Goal: Information Seeking & Learning: Learn about a topic

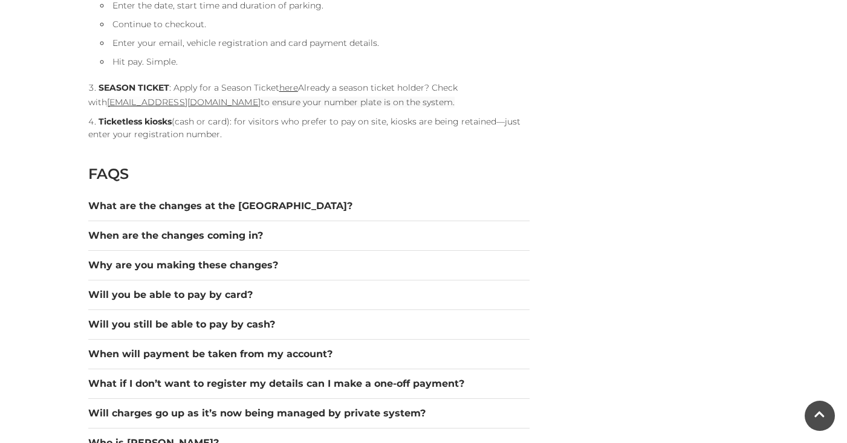
scroll to position [1562, 0]
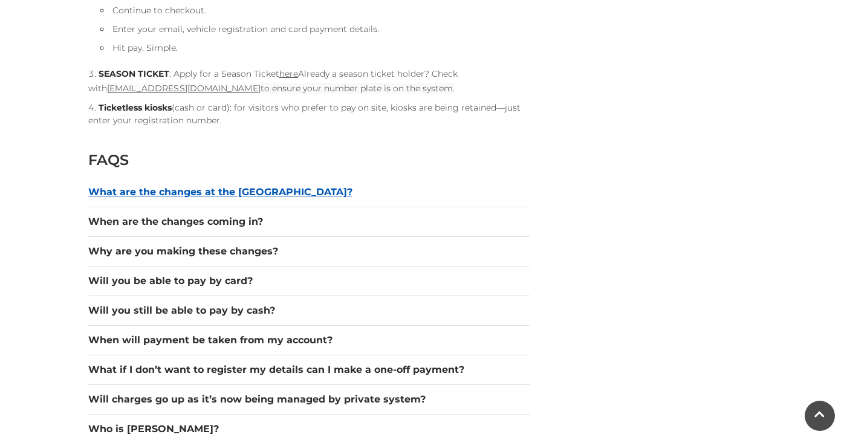
click at [226, 186] on button "What are the changes at the car park?" at bounding box center [308, 192] width 441 height 15
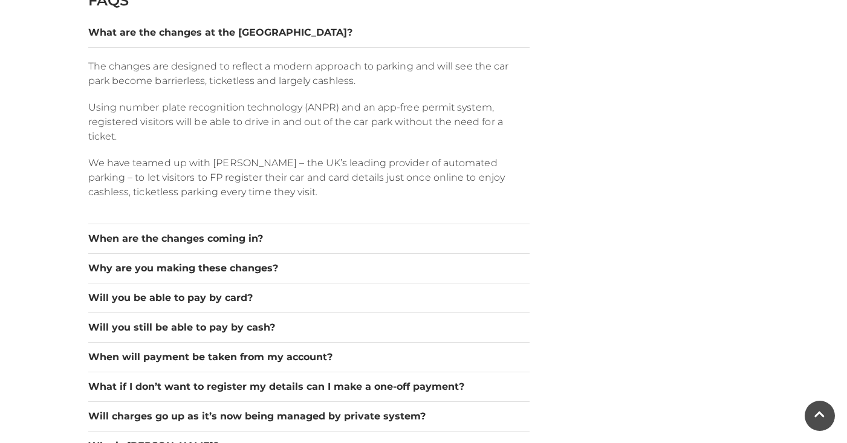
scroll to position [1724, 0]
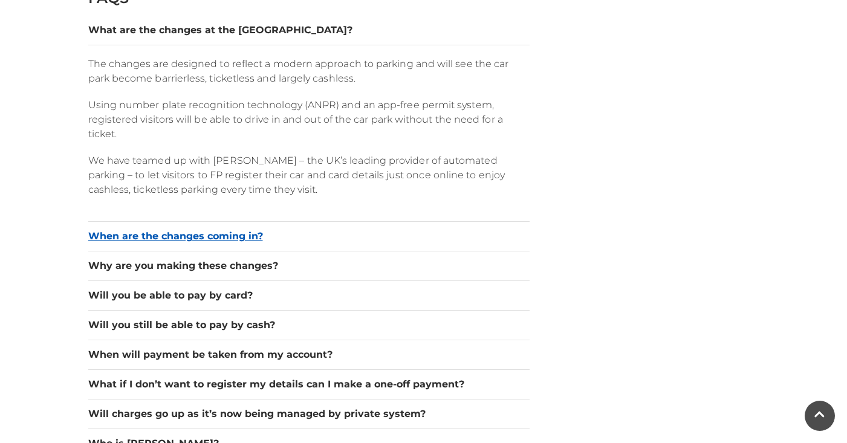
click at [225, 232] on button "When are the changes coming in?" at bounding box center [308, 236] width 441 height 15
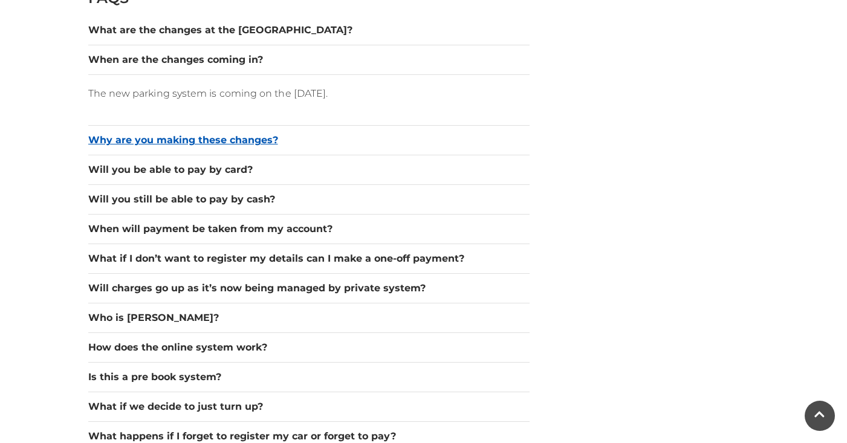
click at [199, 141] on button "Why are you making these changes?" at bounding box center [308, 140] width 441 height 15
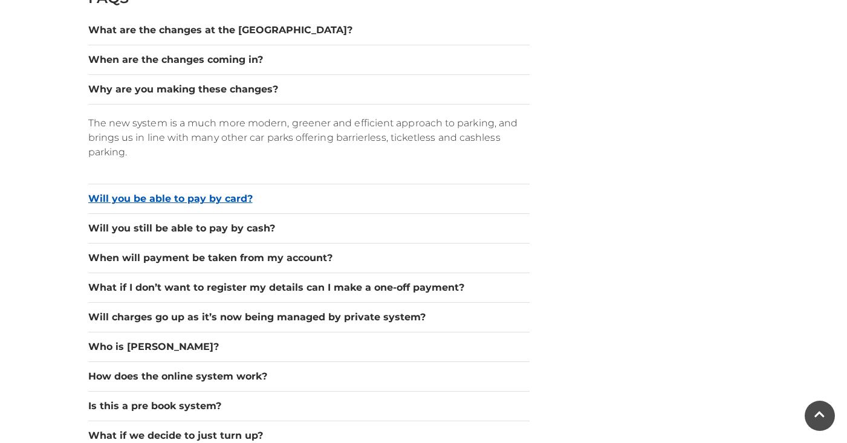
click at [179, 196] on button "Will you be able to pay by card?" at bounding box center [308, 199] width 441 height 15
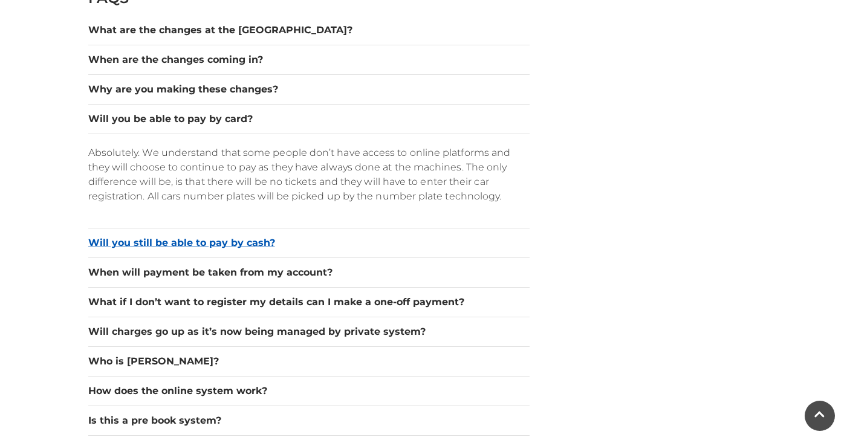
click at [163, 239] on button "Will you still be able to pay by cash?" at bounding box center [308, 243] width 441 height 15
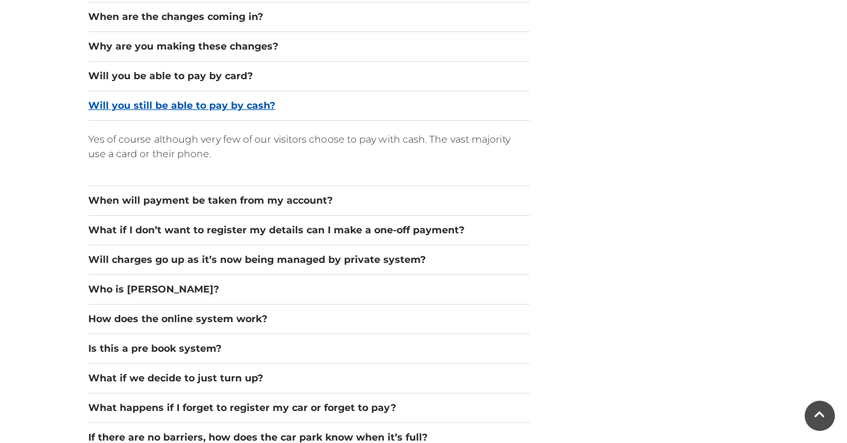
scroll to position [1770, 0]
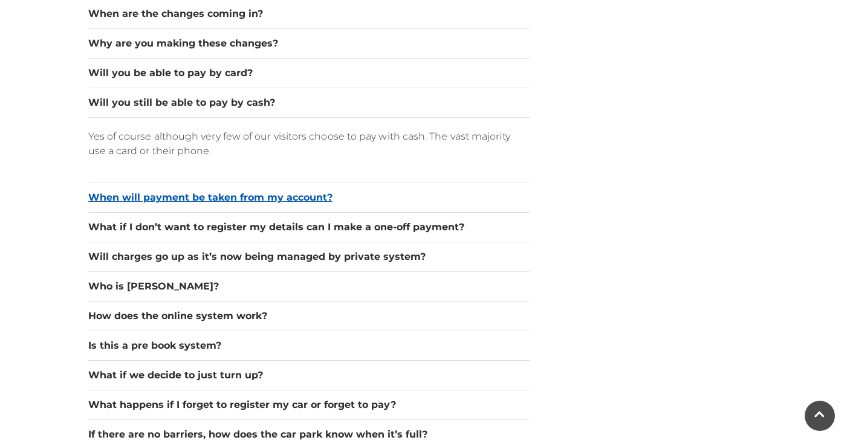
click at [210, 197] on button "When will payment be taken from my account?" at bounding box center [308, 197] width 441 height 15
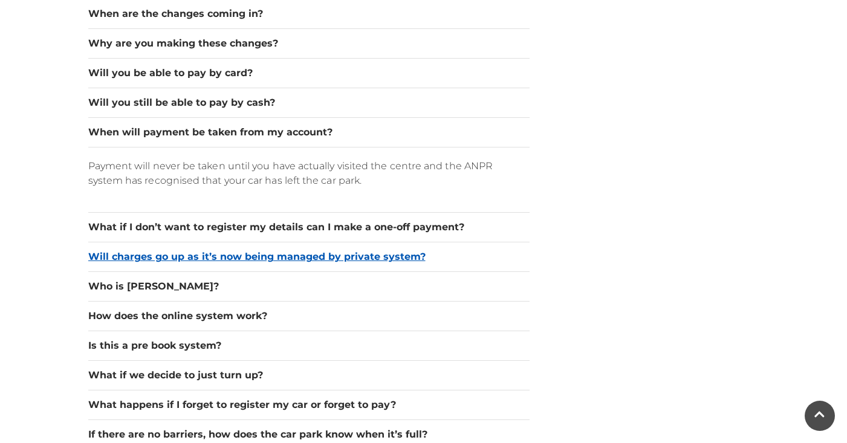
click at [212, 256] on button "Will charges go up as it’s now being managed by private system?" at bounding box center [308, 257] width 441 height 15
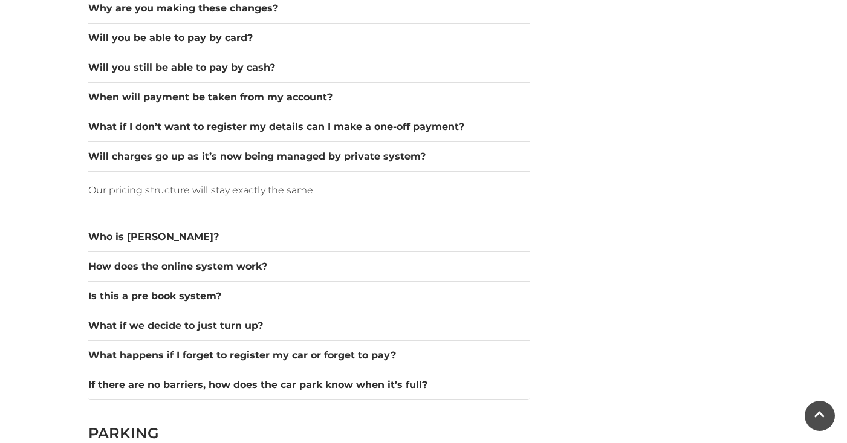
scroll to position [1808, 0]
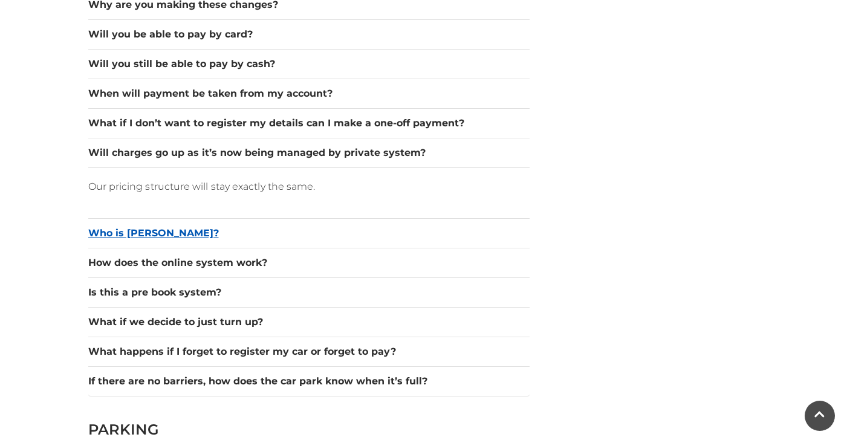
click at [140, 232] on button "Who is Hozah?" at bounding box center [308, 233] width 441 height 15
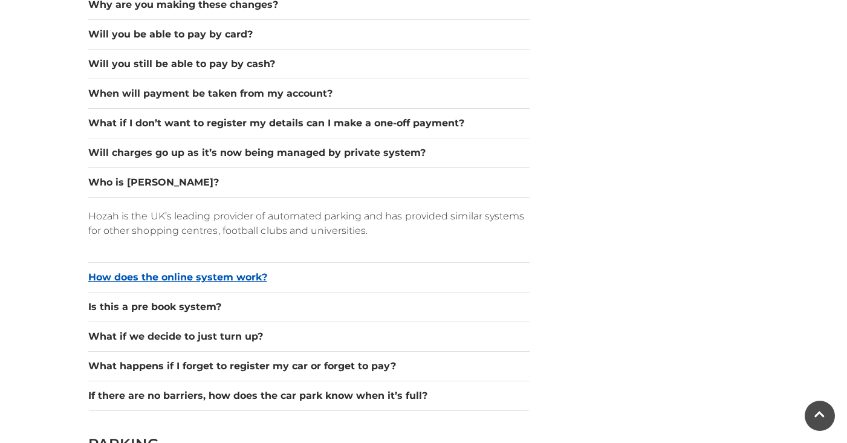
click at [207, 281] on button "How does the online system work?" at bounding box center [308, 277] width 441 height 15
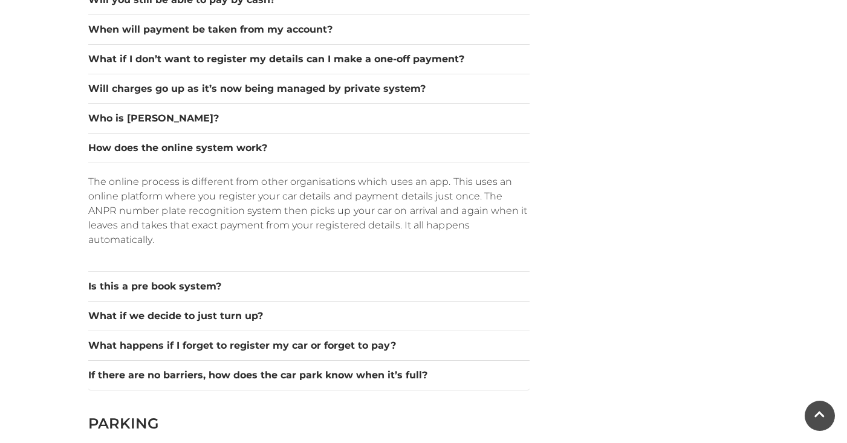
scroll to position [1876, 0]
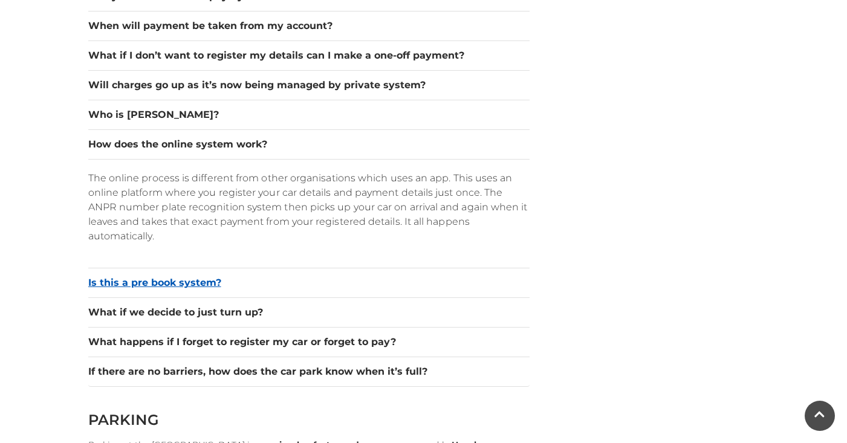
click at [154, 287] on button "Is this a pre book system?" at bounding box center [308, 283] width 441 height 15
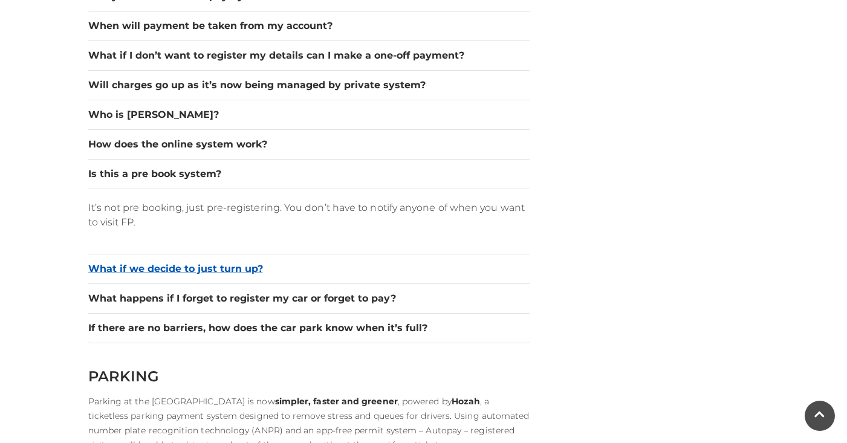
click at [191, 267] on button "What if we decide to just turn up?" at bounding box center [308, 269] width 441 height 15
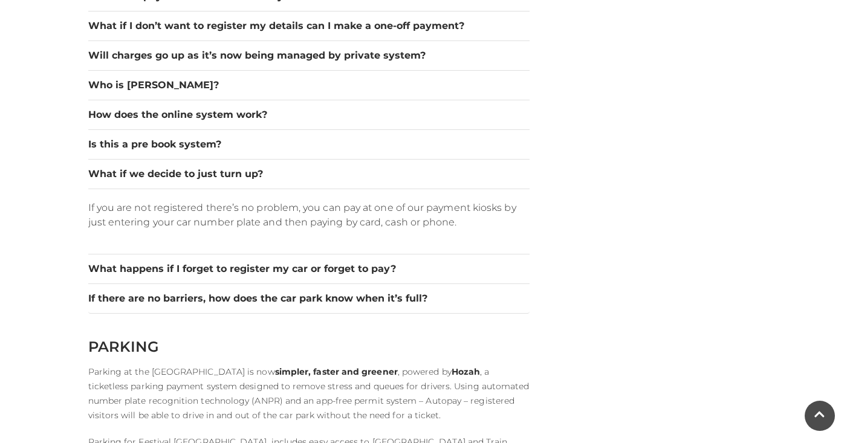
scroll to position [1907, 0]
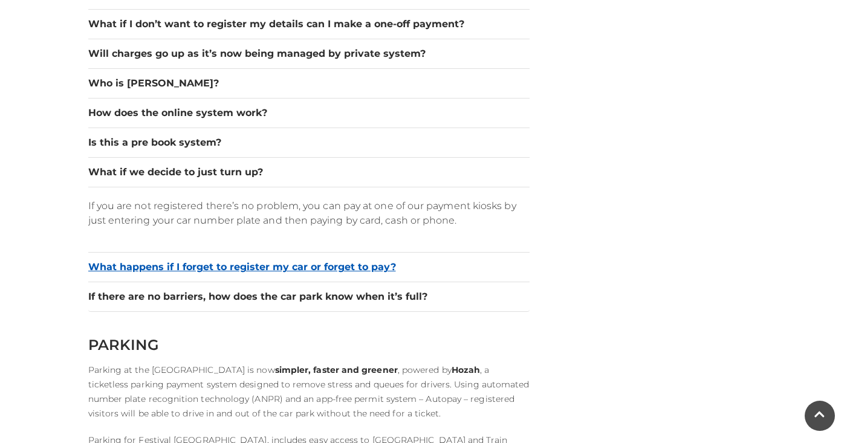
click at [216, 270] on button "What happens if I forget to register my car or forget to pay?" at bounding box center [308, 267] width 441 height 15
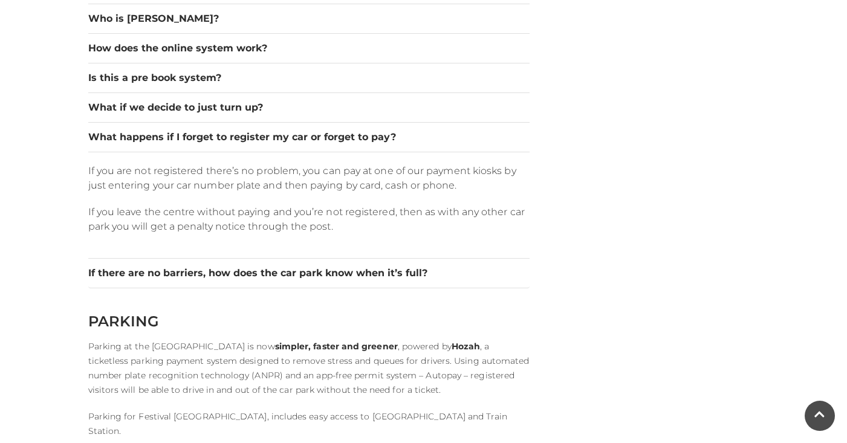
scroll to position [1974, 0]
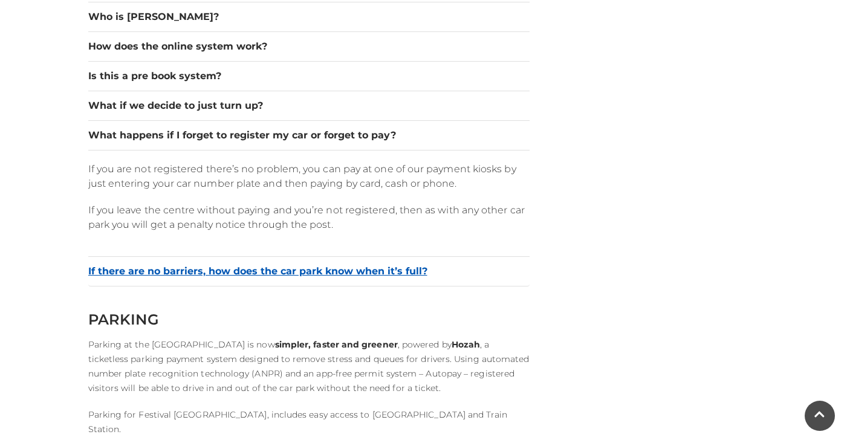
click at [284, 277] on button "If there are no barriers, how does the car park know when it’s full?" at bounding box center [308, 271] width 441 height 15
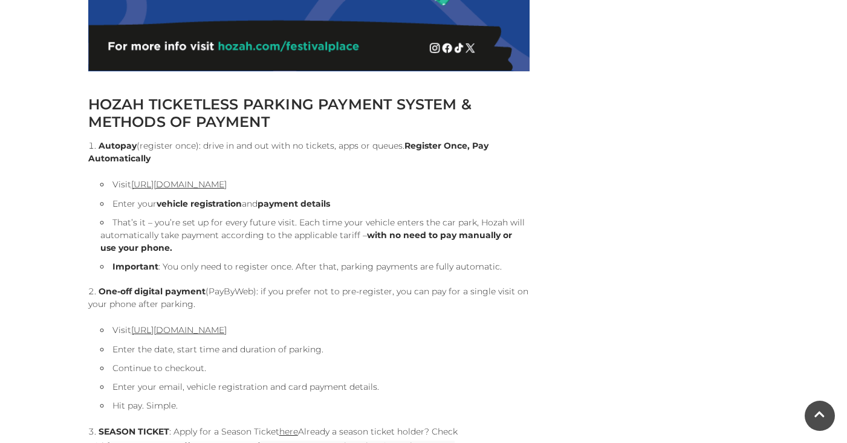
scroll to position [1206, 0]
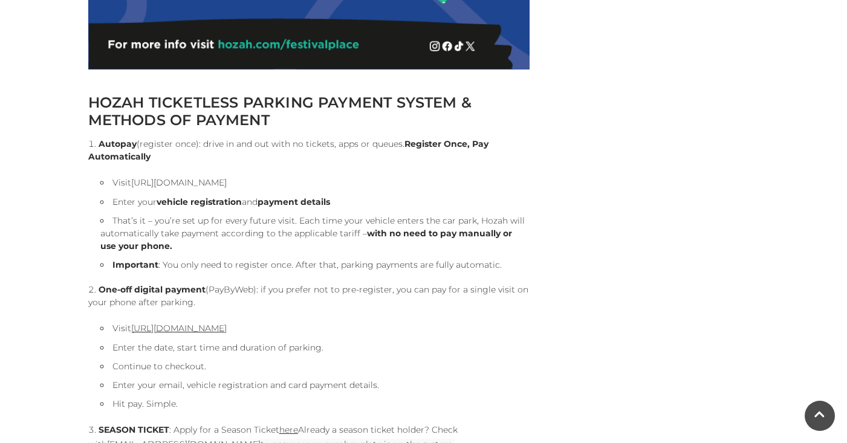
click at [203, 184] on link "https://pay.hozah.com/locations/festivalplace" at bounding box center [179, 182] width 96 height 11
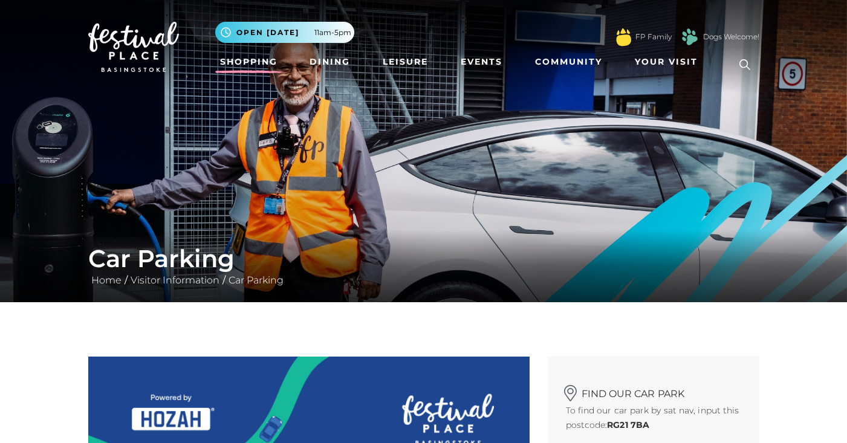
click at [259, 63] on link "Shopping" at bounding box center [248, 62] width 67 height 22
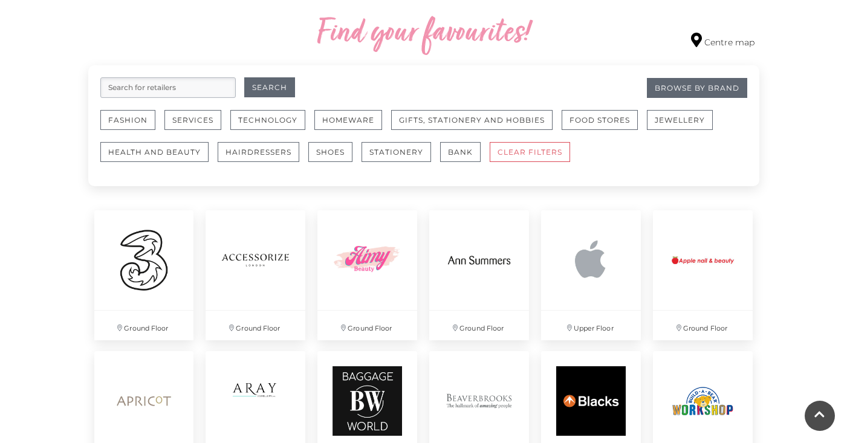
scroll to position [698, 0]
click at [138, 118] on button "Fashion" at bounding box center [127, 119] width 55 height 20
click at [139, 120] on button "Fashion" at bounding box center [127, 119] width 55 height 20
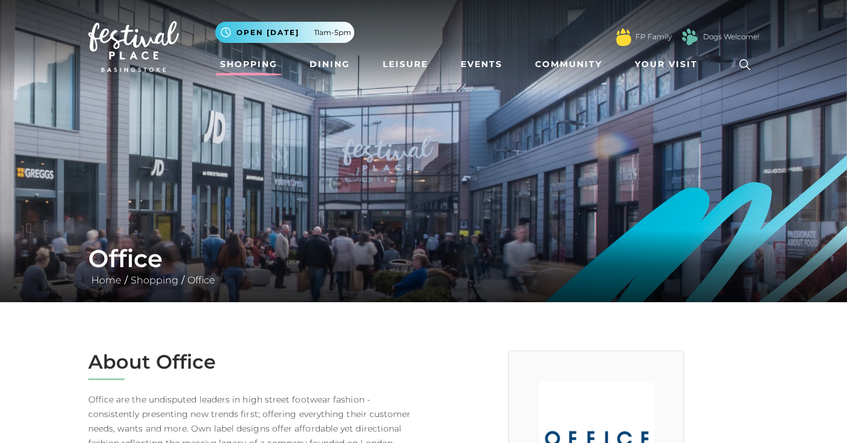
click at [255, 63] on link "Shopping" at bounding box center [248, 64] width 67 height 22
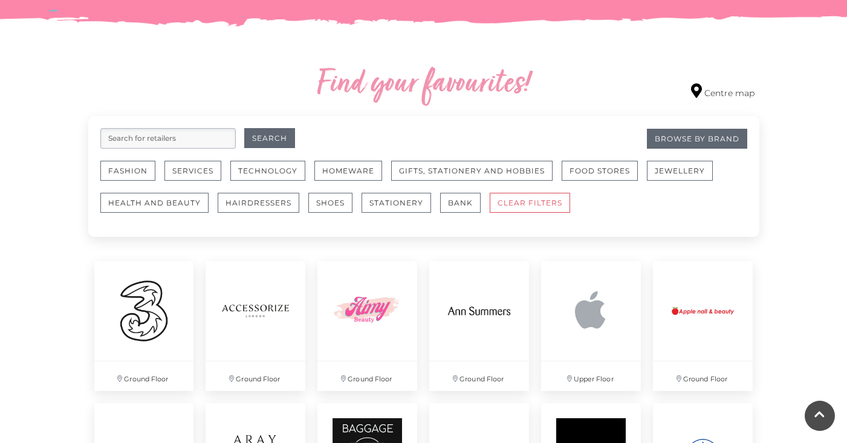
scroll to position [655, 0]
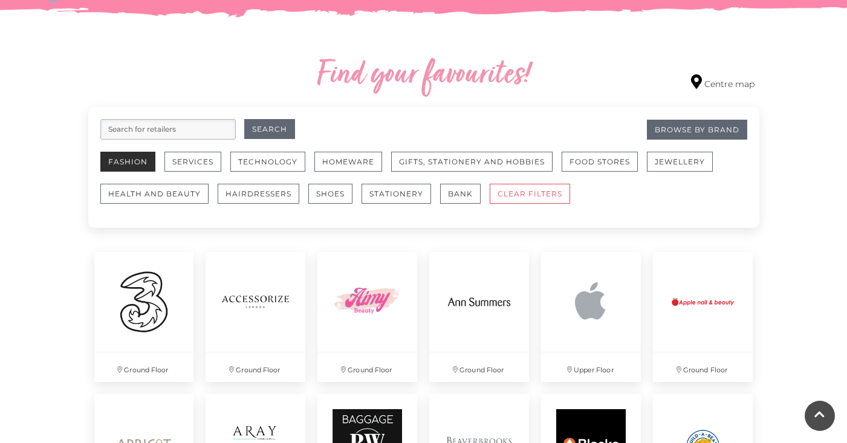
click at [132, 158] on button "Fashion" at bounding box center [127, 162] width 55 height 20
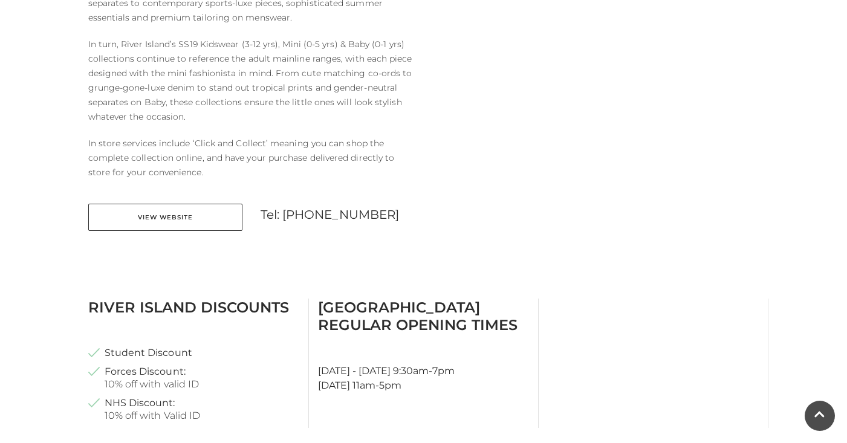
scroll to position [602, 0]
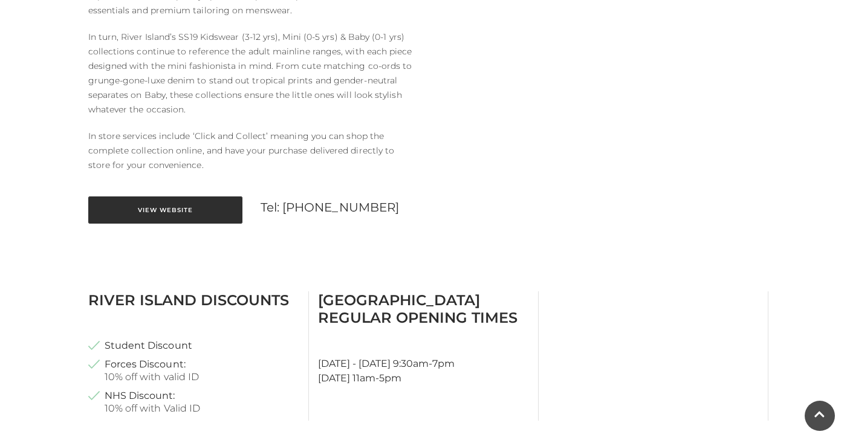
click at [179, 206] on link "View Website" at bounding box center [165, 209] width 154 height 27
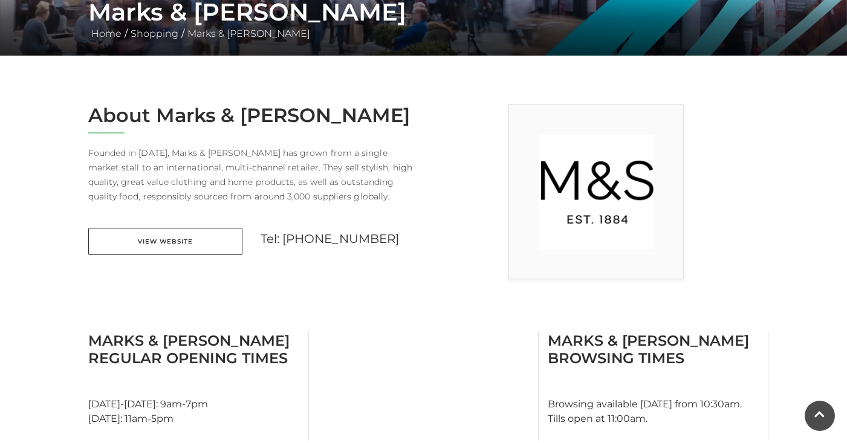
scroll to position [252, 0]
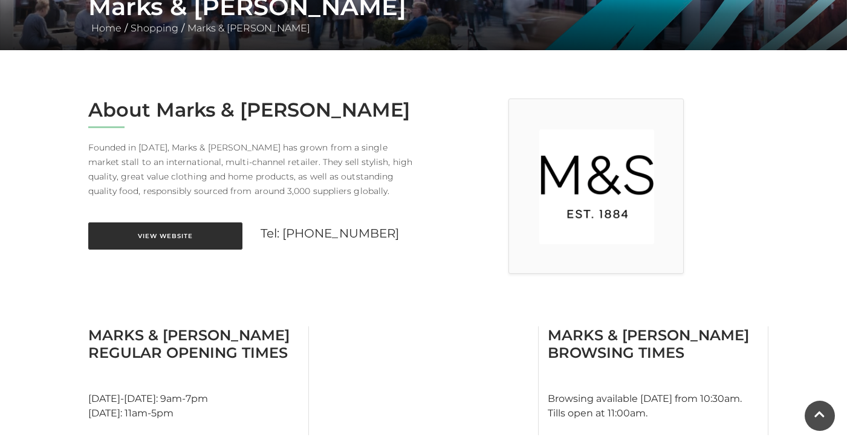
click at [178, 242] on link "View Website" at bounding box center [165, 235] width 154 height 27
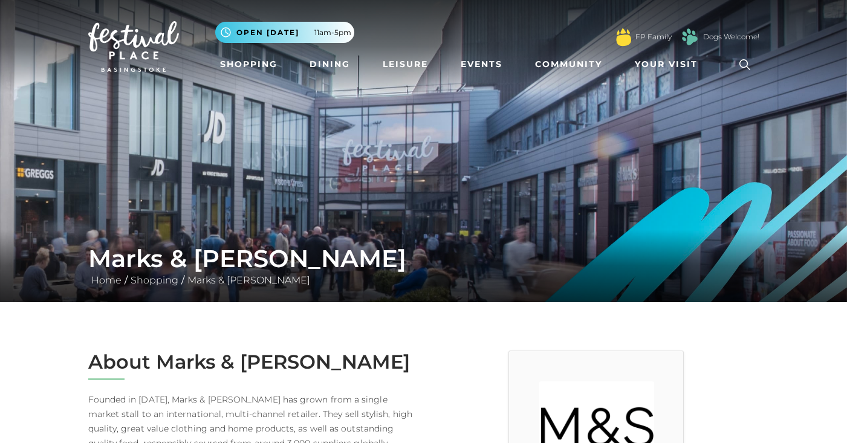
scroll to position [0, 0]
click at [246, 65] on link "Shopping" at bounding box center [248, 64] width 67 height 22
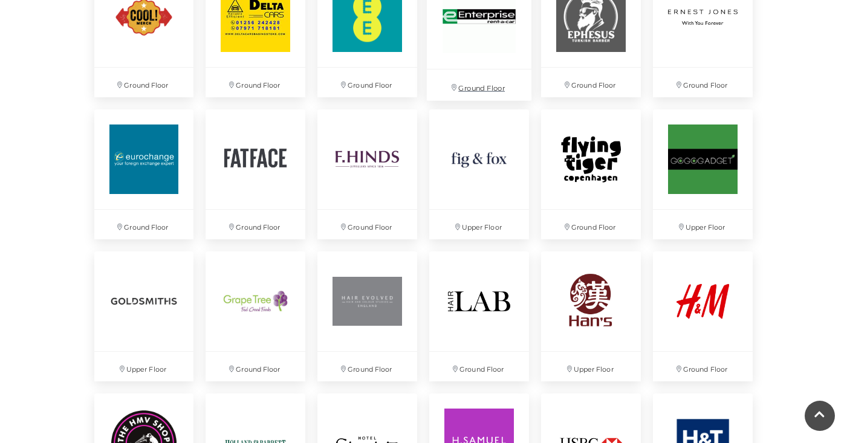
scroll to position [1367, 0]
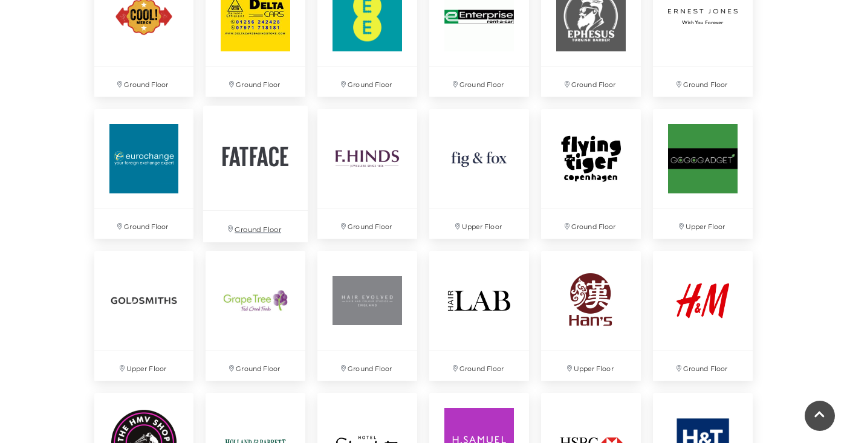
click at [248, 190] on img at bounding box center [255, 158] width 105 height 105
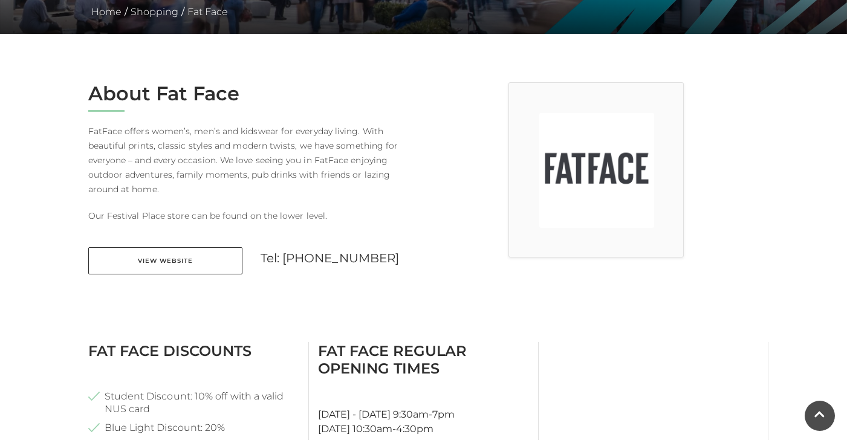
scroll to position [255, 0]
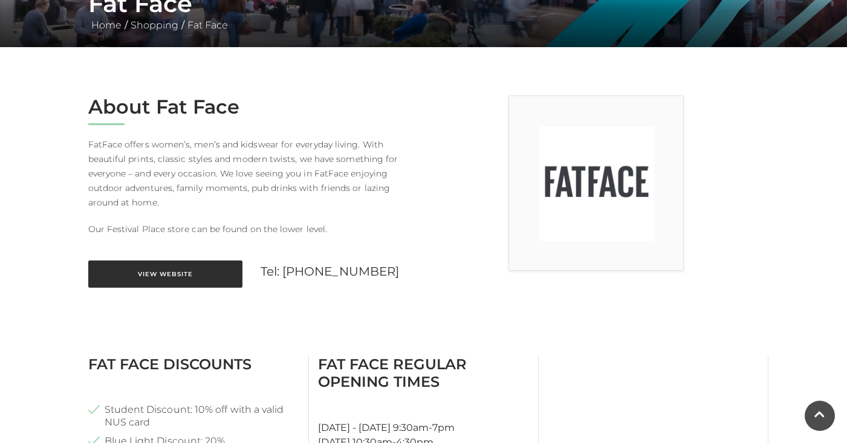
click at [199, 270] on link "View Website" at bounding box center [165, 274] width 154 height 27
